Goal: Navigation & Orientation: Find specific page/section

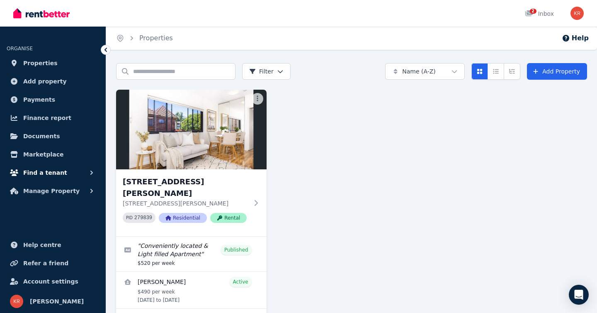
click at [44, 174] on span "Find a tenant" at bounding box center [45, 172] width 44 height 10
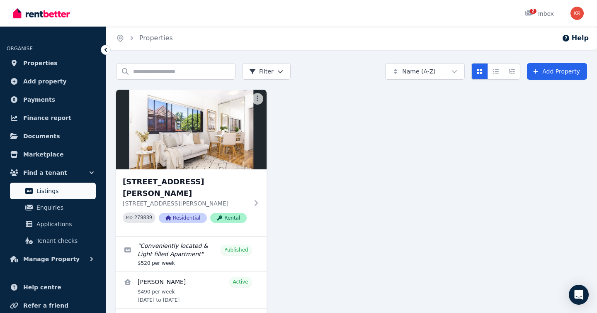
click at [44, 189] on span "Listings" at bounding box center [64, 191] width 56 height 10
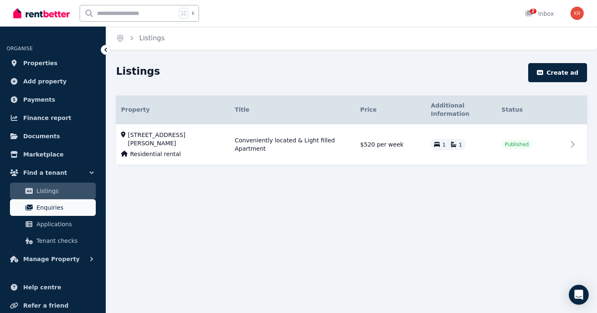
click at [45, 207] on span "Enquiries" at bounding box center [64, 207] width 56 height 10
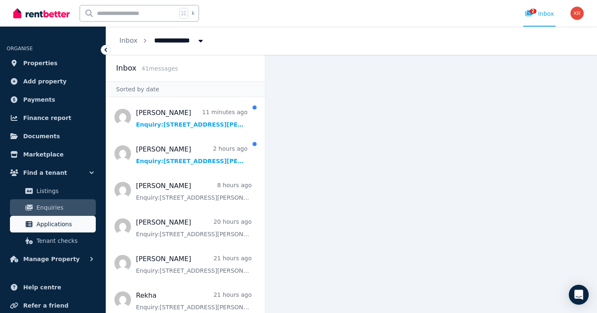
click at [50, 226] on span "Applications" at bounding box center [64, 224] width 56 height 10
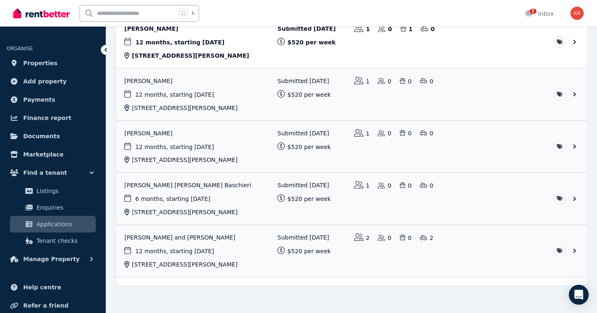
scroll to position [122, 0]
